Goal: Task Accomplishment & Management: Manage account settings

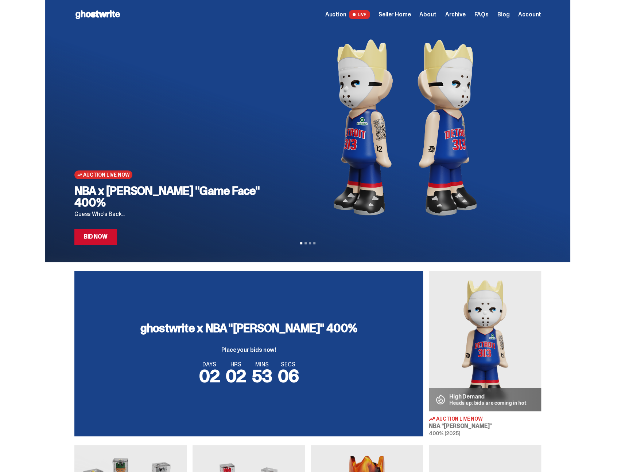
click at [404, 15] on span "Seller Home" at bounding box center [394, 15] width 32 height 6
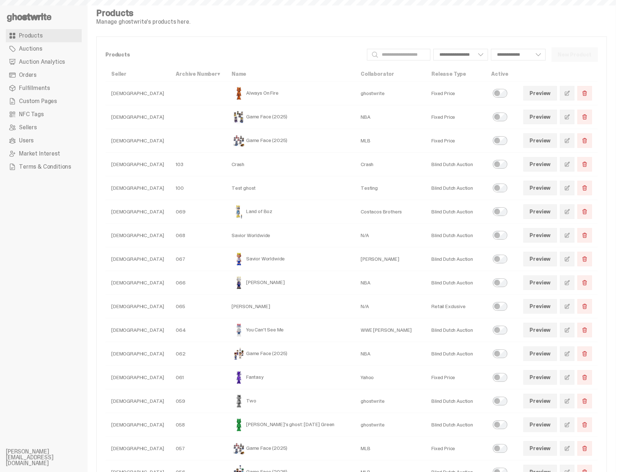
select select
click at [45, 62] on span "Auction Analytics" at bounding box center [42, 62] width 46 height 6
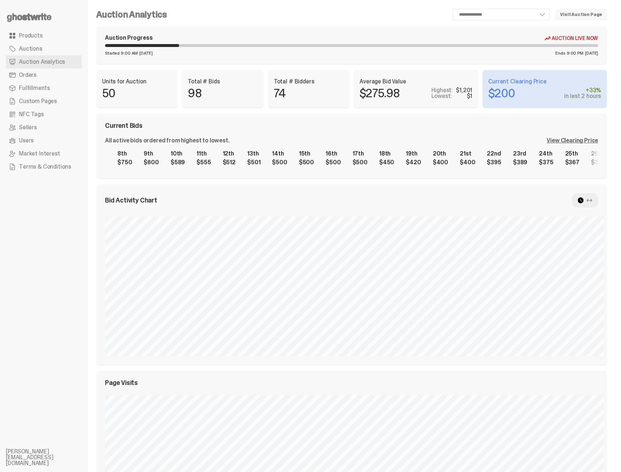
click at [358, 168] on div "1st $1,201 2nd $1,200 3rd $1,005 4th $1,000 5th $1,000 6th $869 7th $850 8th $7…" at bounding box center [351, 158] width 493 height 23
click at [308, 167] on div "1st $1,201 2nd $1,200 3rd $1,005 4th $1,000 5th $1,000 6th $869 7th $850 8th $7…" at bounding box center [351, 158] width 493 height 23
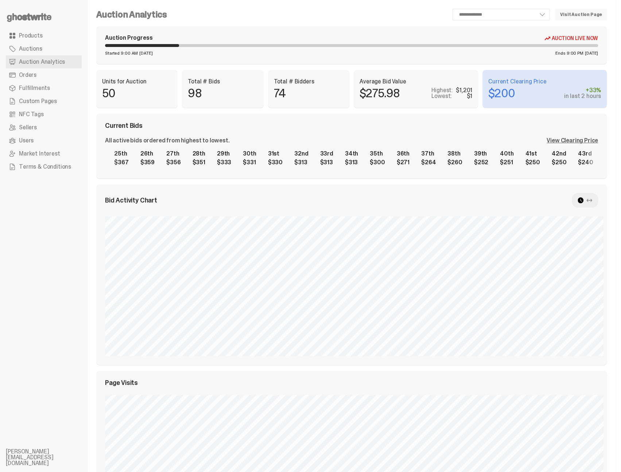
click at [248, 170] on div "1st $1,201 2nd $1,200 3rd $1,005 4th $1,000 5th $1,000 6th $869 7th $850 8th $7…" at bounding box center [351, 158] width 493 height 23
click at [341, 168] on div "1st $1,201 2nd $1,200 3rd $1,005 4th $1,000 5th $1,000 6th $869 7th $850 8th $7…" at bounding box center [351, 158] width 493 height 23
